Goal: Understand process/instructions

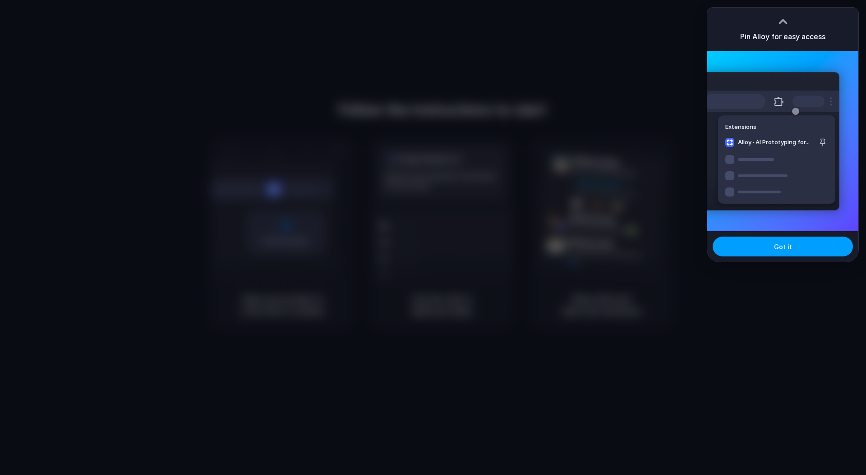
click at [776, 247] on span "Got it" at bounding box center [783, 246] width 18 height 9
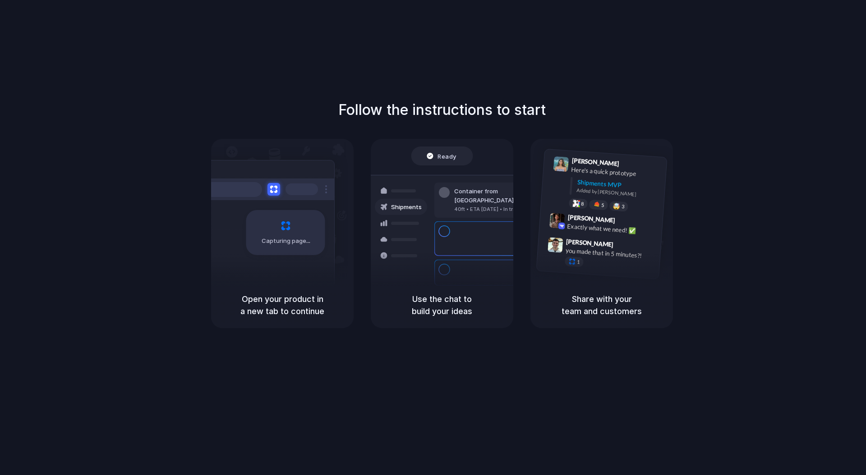
click at [727, 32] on div "Follow the instructions to start Capturing page Open your product in a new tab …" at bounding box center [442, 246] width 884 height 493
